Goal: Check status: Check status

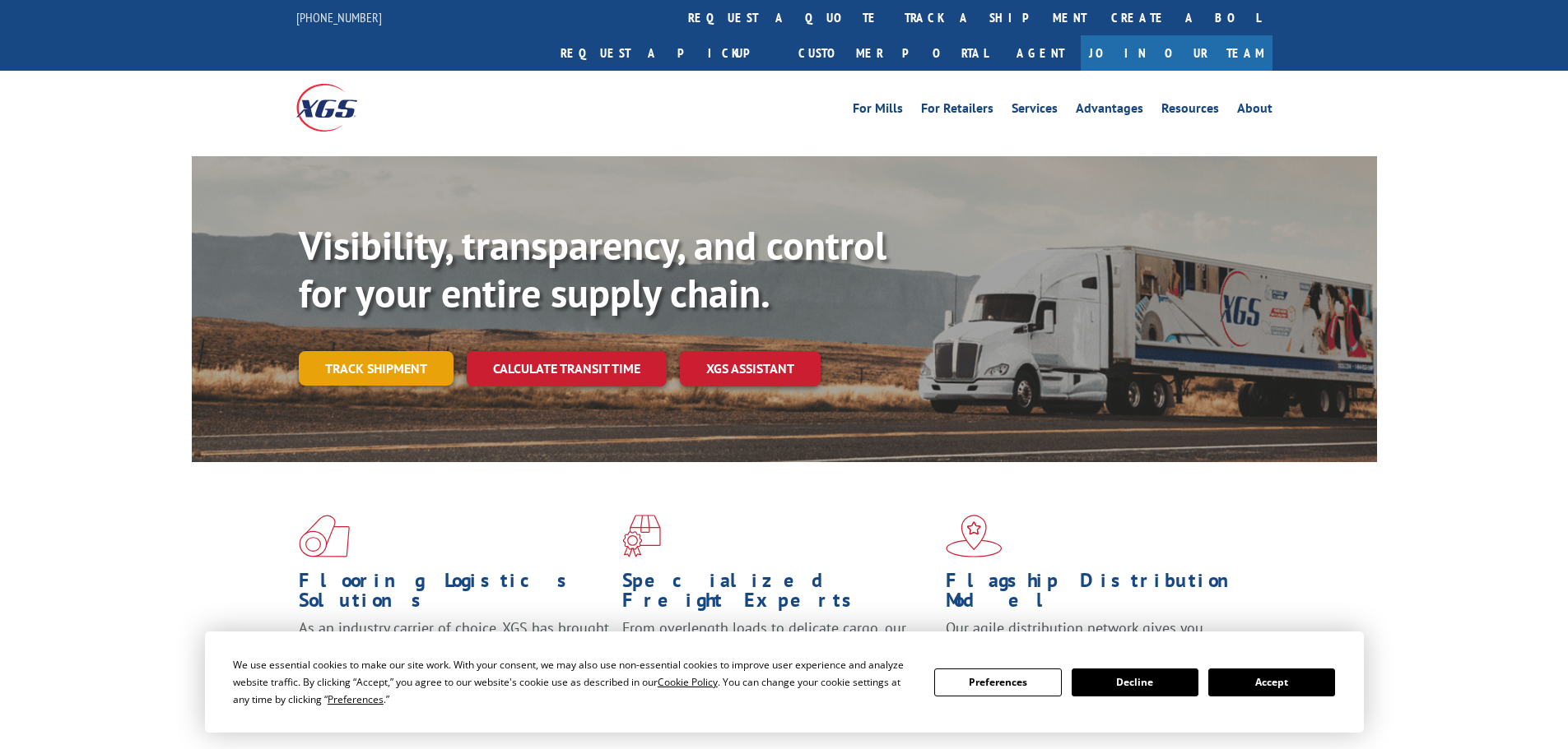
click at [385, 352] on link "Track shipment" at bounding box center [376, 368] width 154 height 34
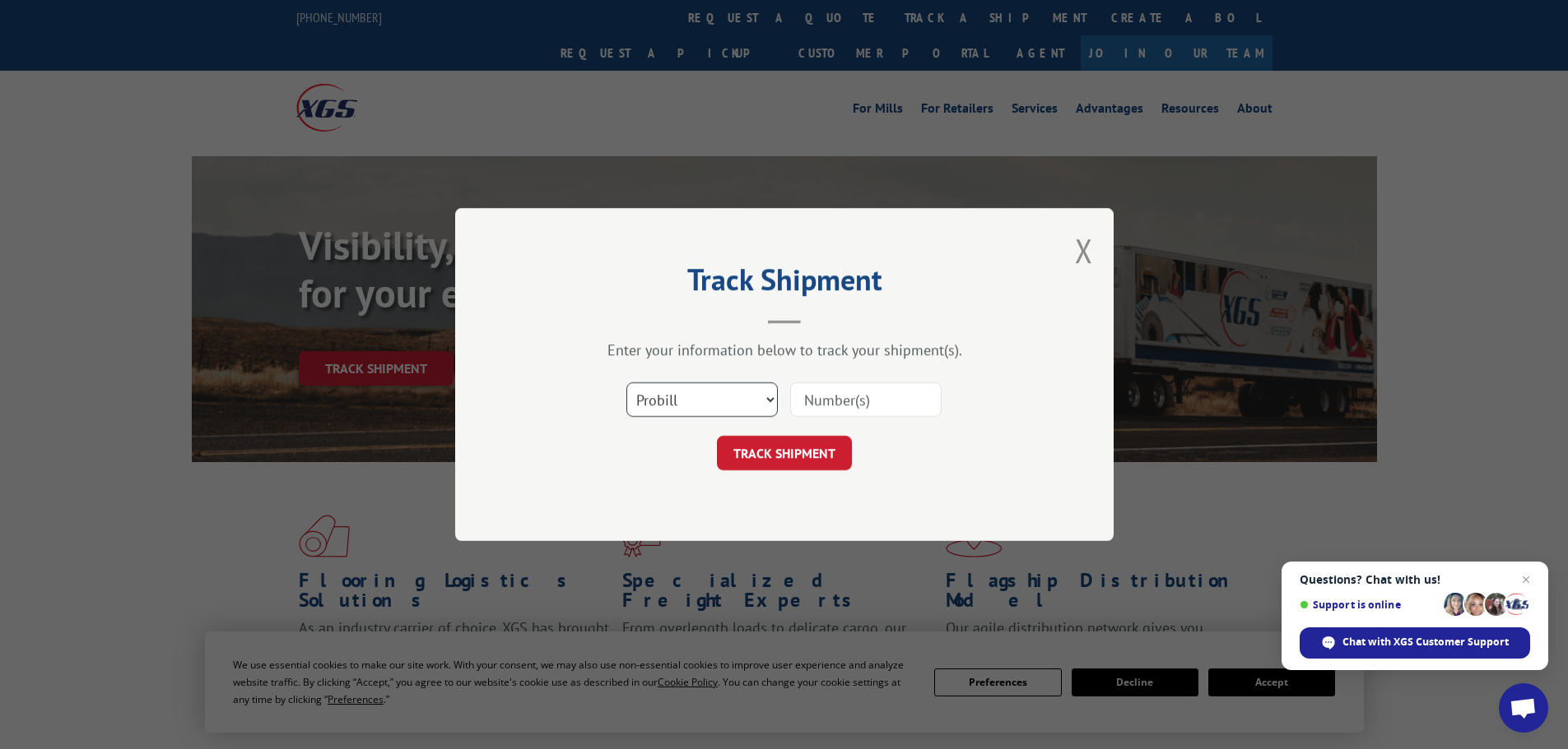
click at [661, 395] on select "Select category... Probill BOL PO" at bounding box center [701, 399] width 151 height 34
select select "po"
click at [626, 383] on select "Select category... Probill BOL PO" at bounding box center [701, 399] width 151 height 34
click at [853, 386] on input at bounding box center [866, 399] width 151 height 34
paste input "65546800"
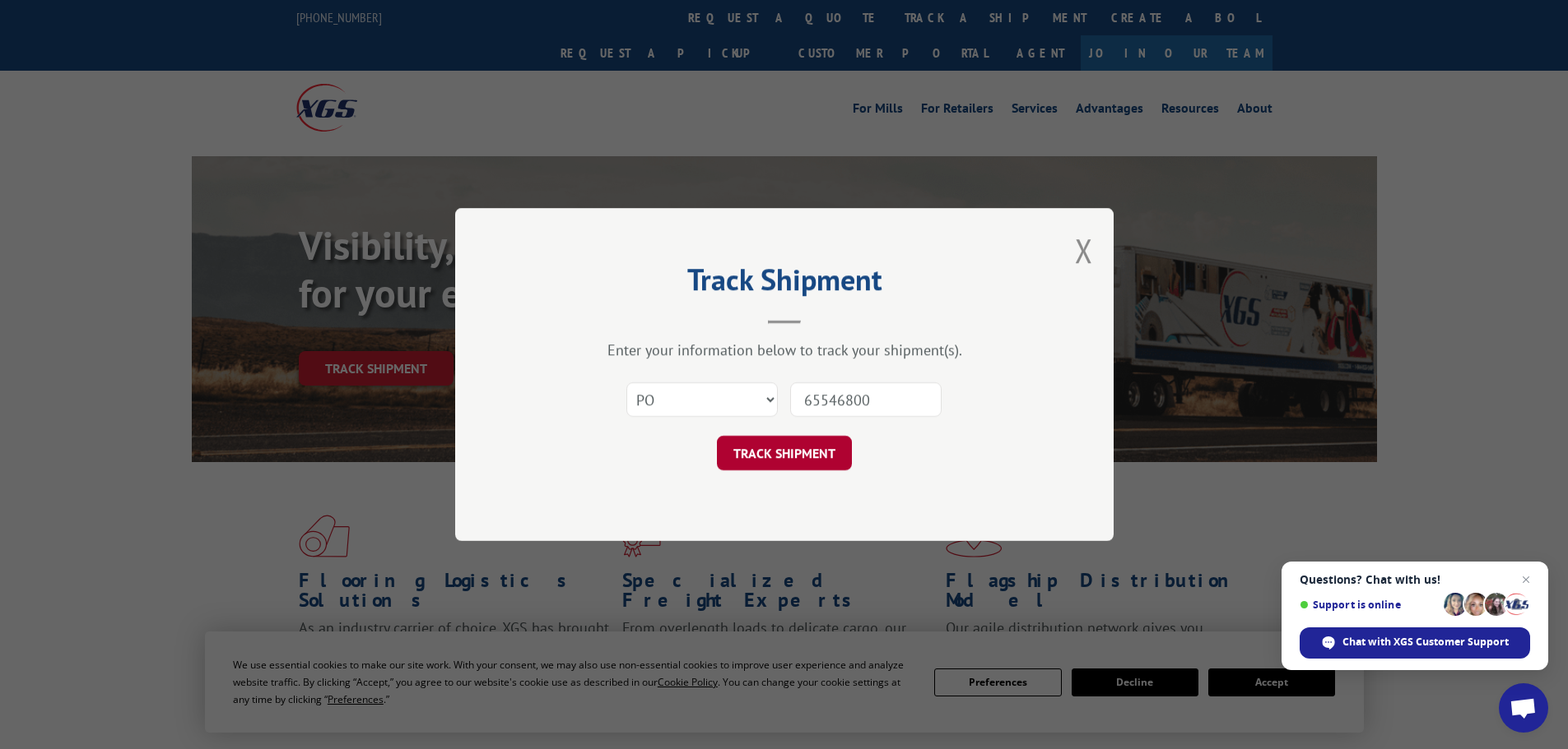
type input "65546800"
click at [792, 454] on button "TRACK SHIPMENT" at bounding box center [784, 452] width 135 height 34
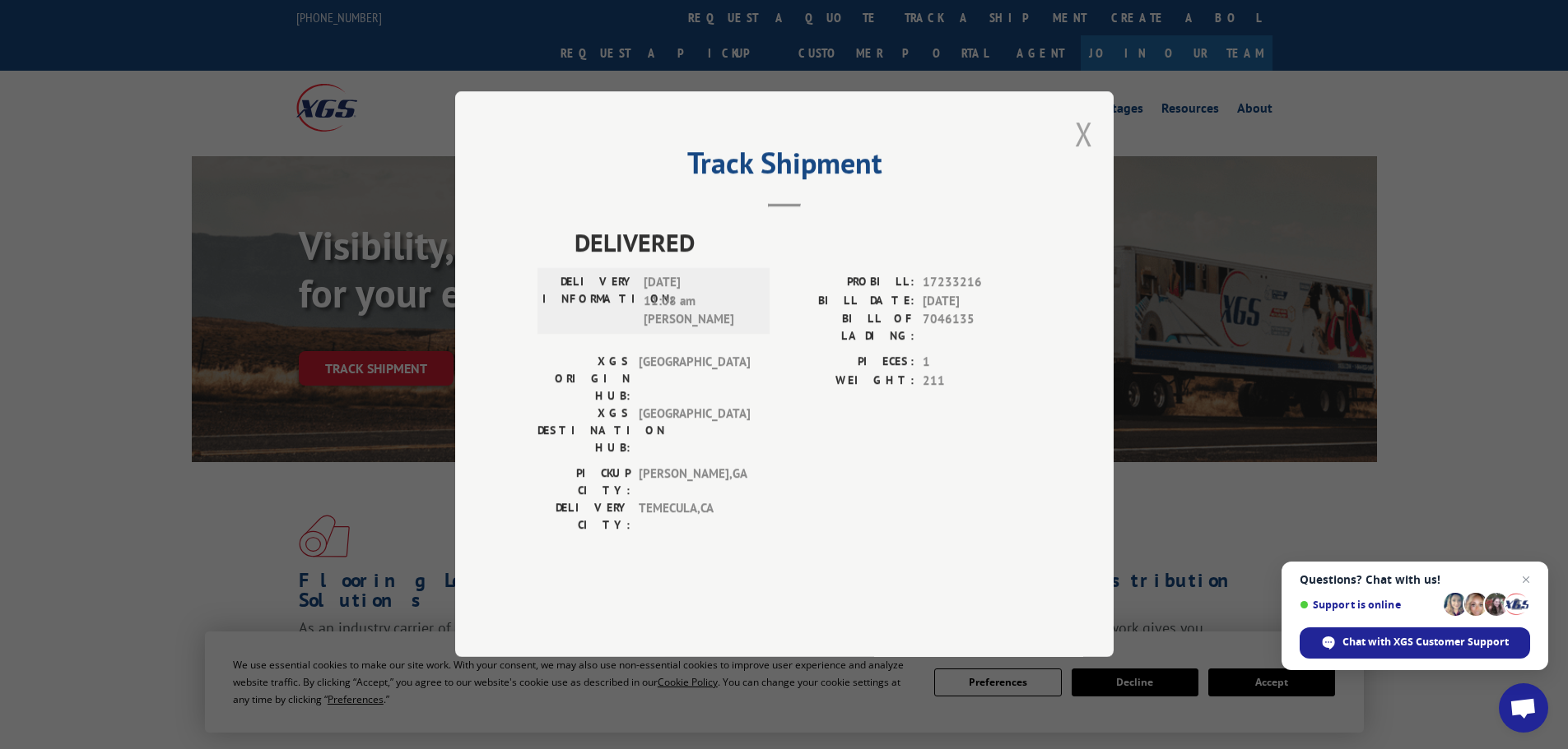
click at [1081, 155] on button "Close modal" at bounding box center [1083, 134] width 19 height 44
